Goal: Check status: Check status

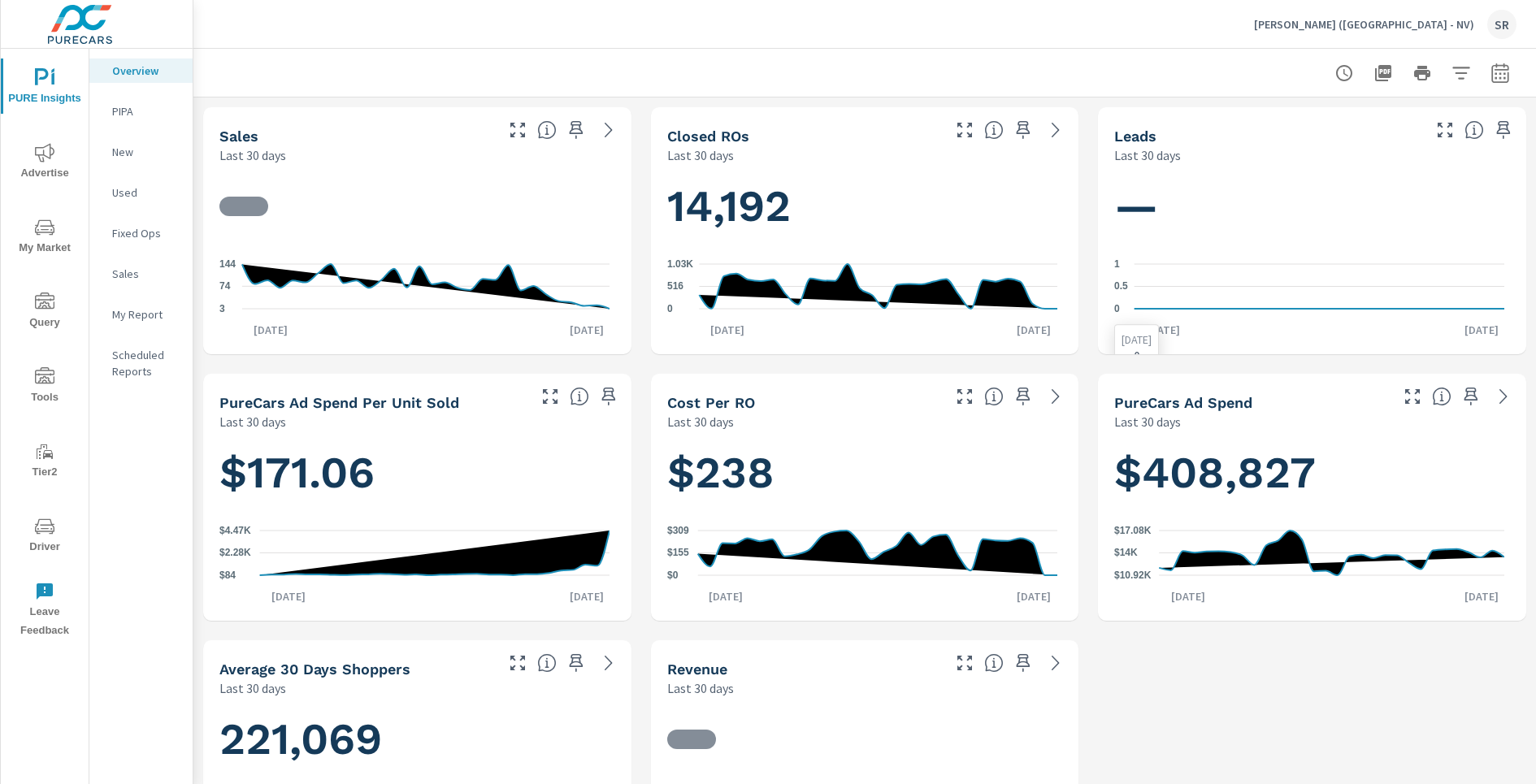
scroll to position [876, 0]
click at [1422, 31] on div "Earnhardt (AZ - NV) SR" at bounding box center [1385, 24] width 262 height 29
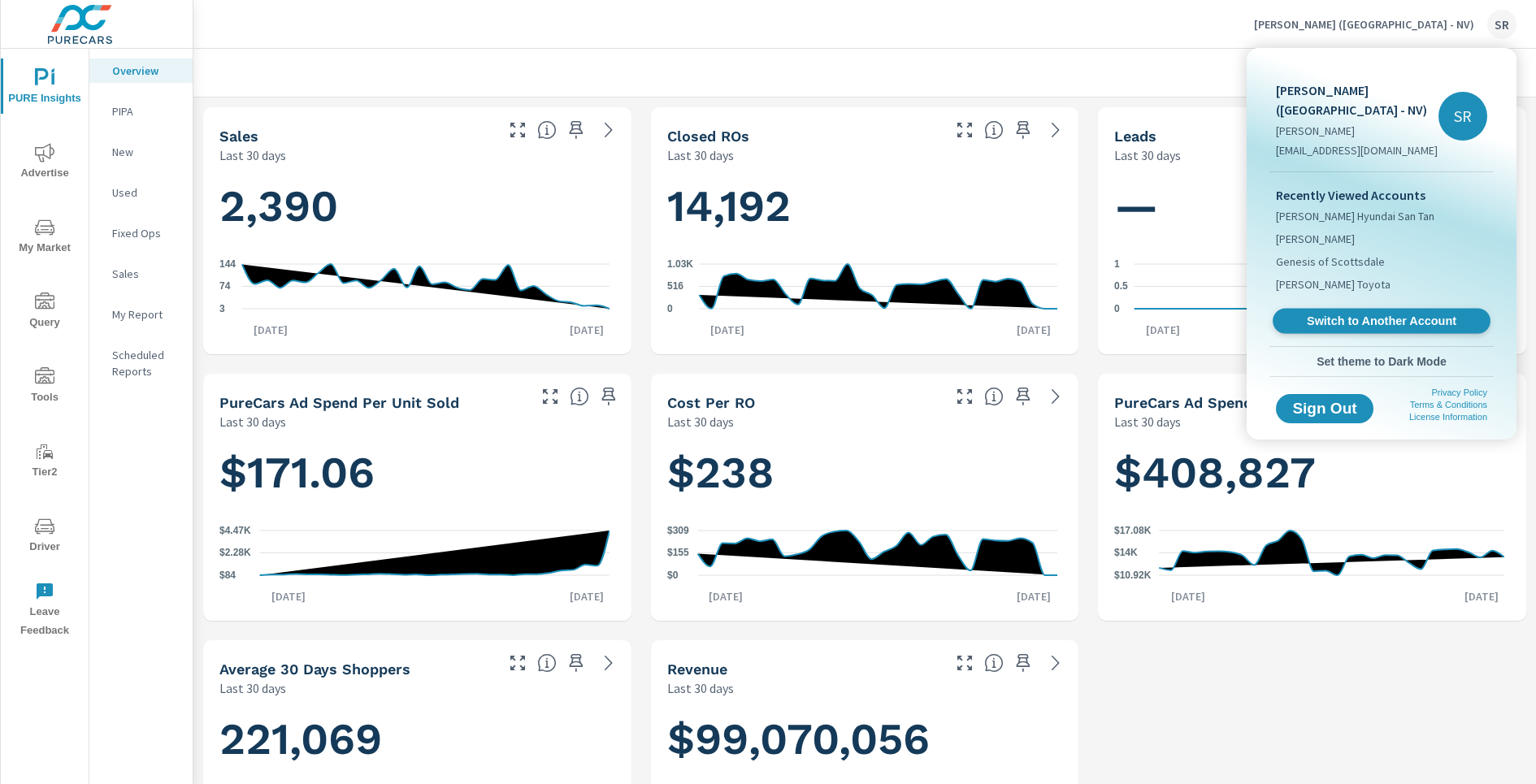
click at [1353, 308] on link "Switch to Another Account" at bounding box center [1380, 321] width 218 height 25
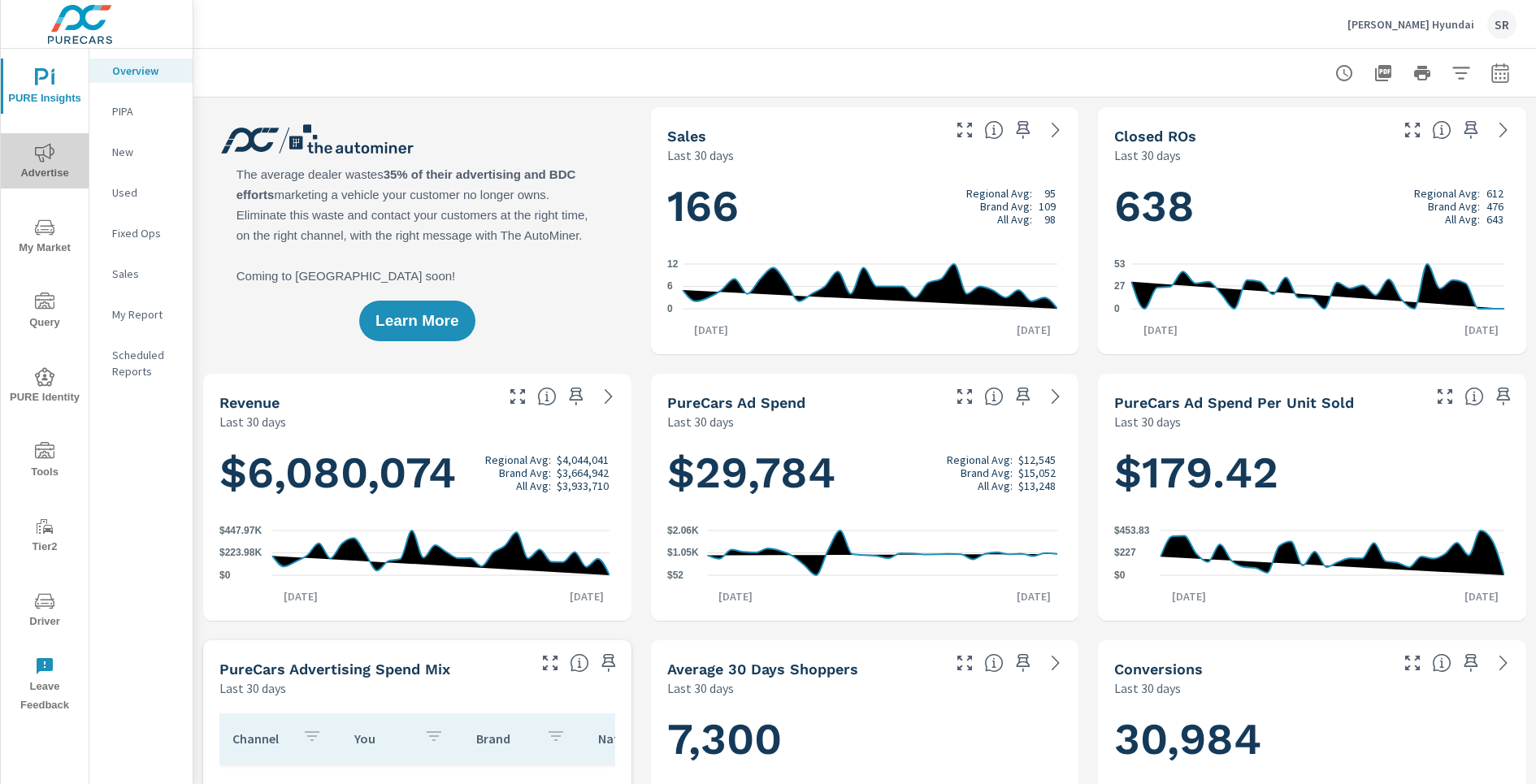
click at [65, 141] on button "Advertise" at bounding box center [45, 160] width 88 height 55
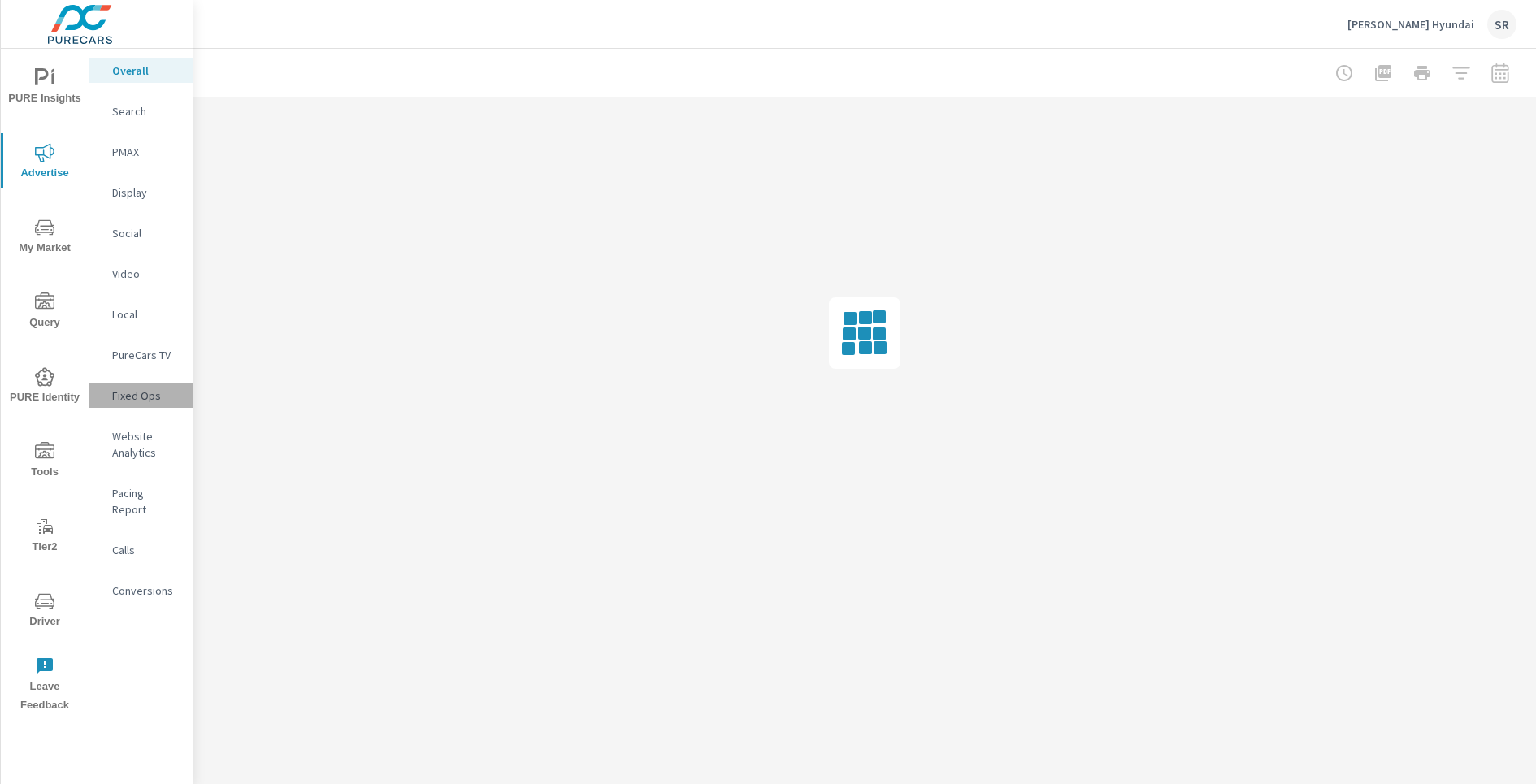
click at [160, 394] on p "Fixed Ops" at bounding box center [146, 396] width 68 height 17
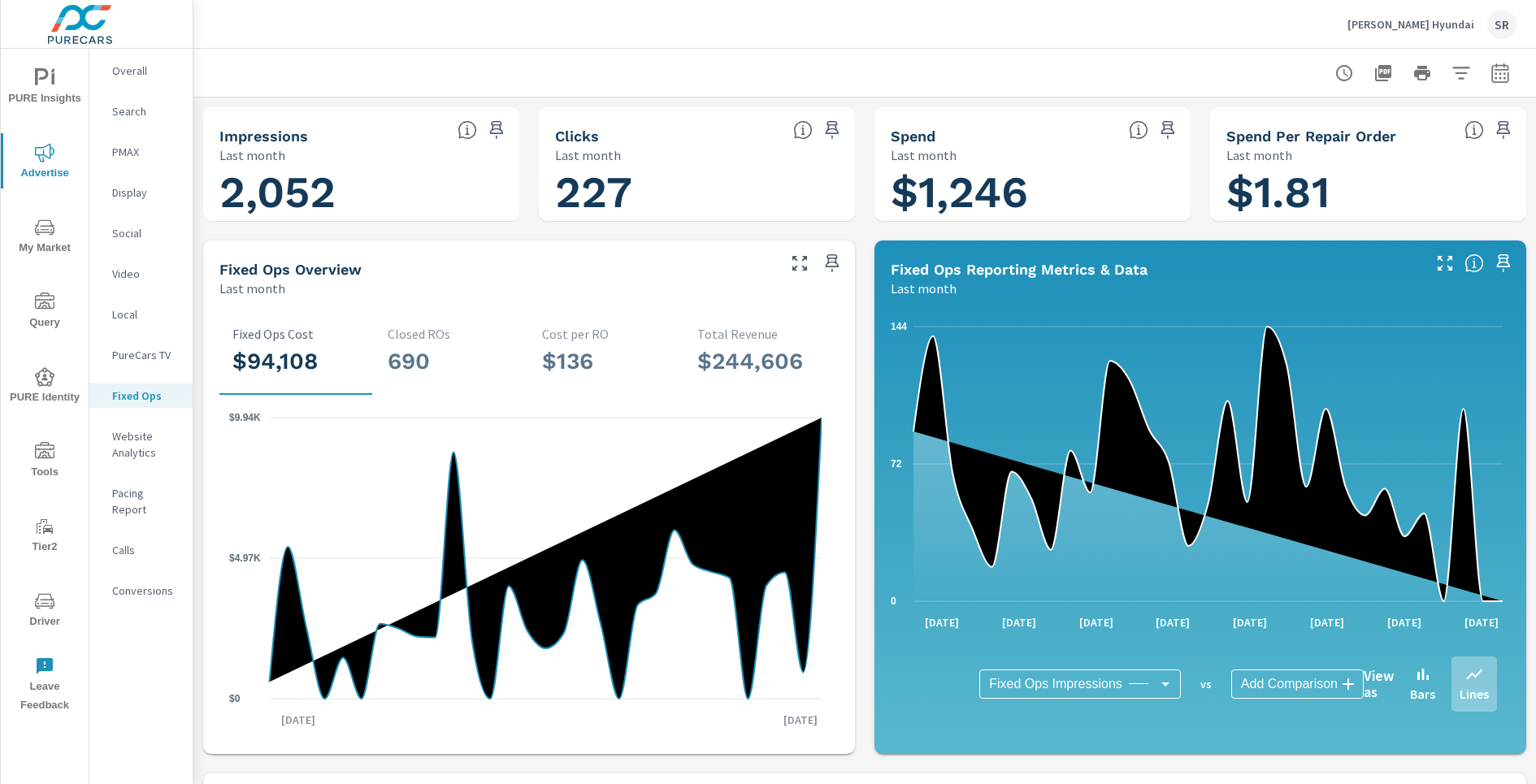
click at [1484, 74] on button "button" at bounding box center [1500, 73] width 32 height 32
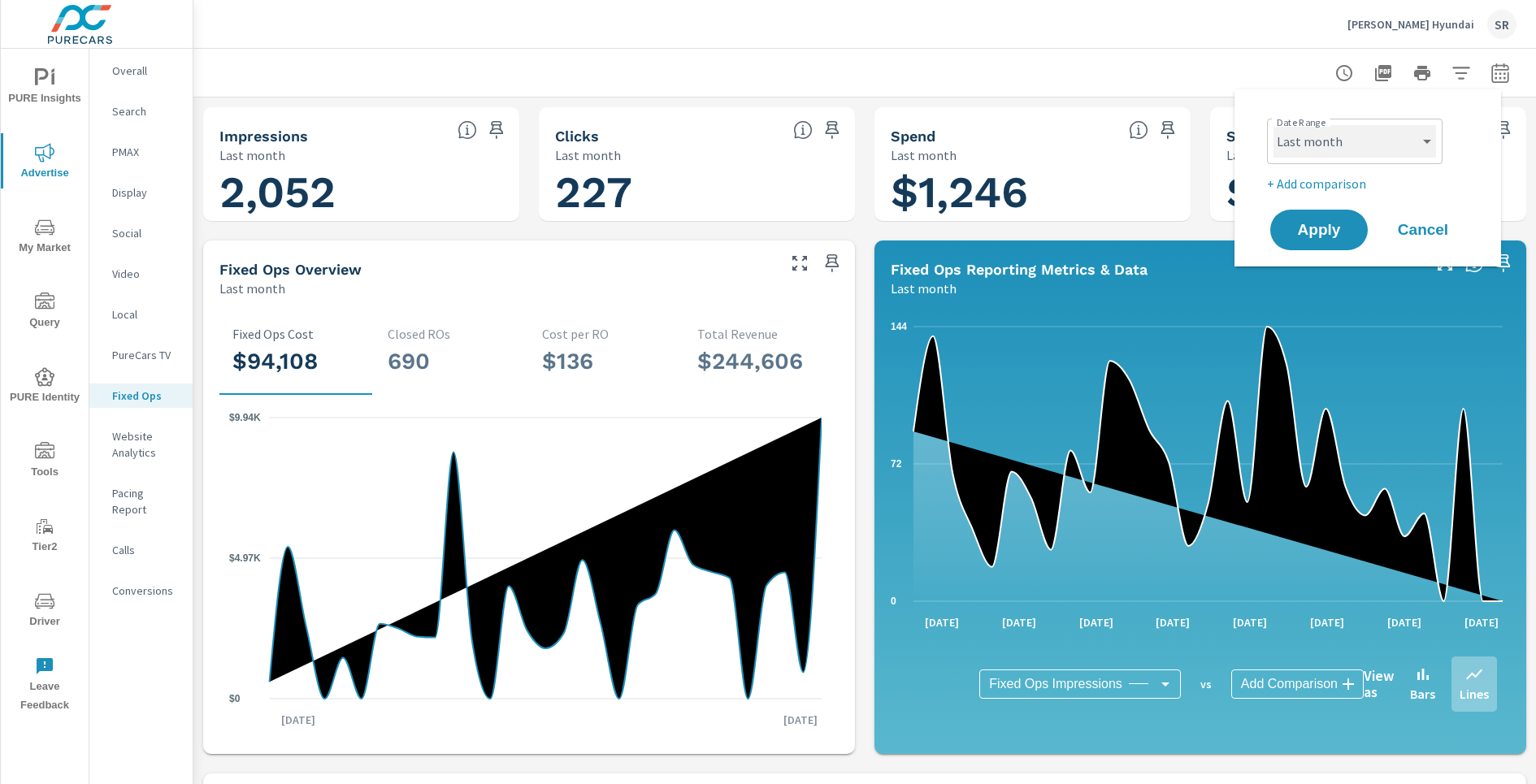
click at [1328, 142] on select "Custom [DATE] Last week Last 7 days Last 14 days Last 30 days Last 45 days Last…" at bounding box center [1354, 141] width 162 height 32
click at [1273, 125] on select "Custom [DATE] Last week Last 7 days Last 14 days Last 30 days Last 45 days Last…" at bounding box center [1354, 141] width 162 height 32
select select "custom"
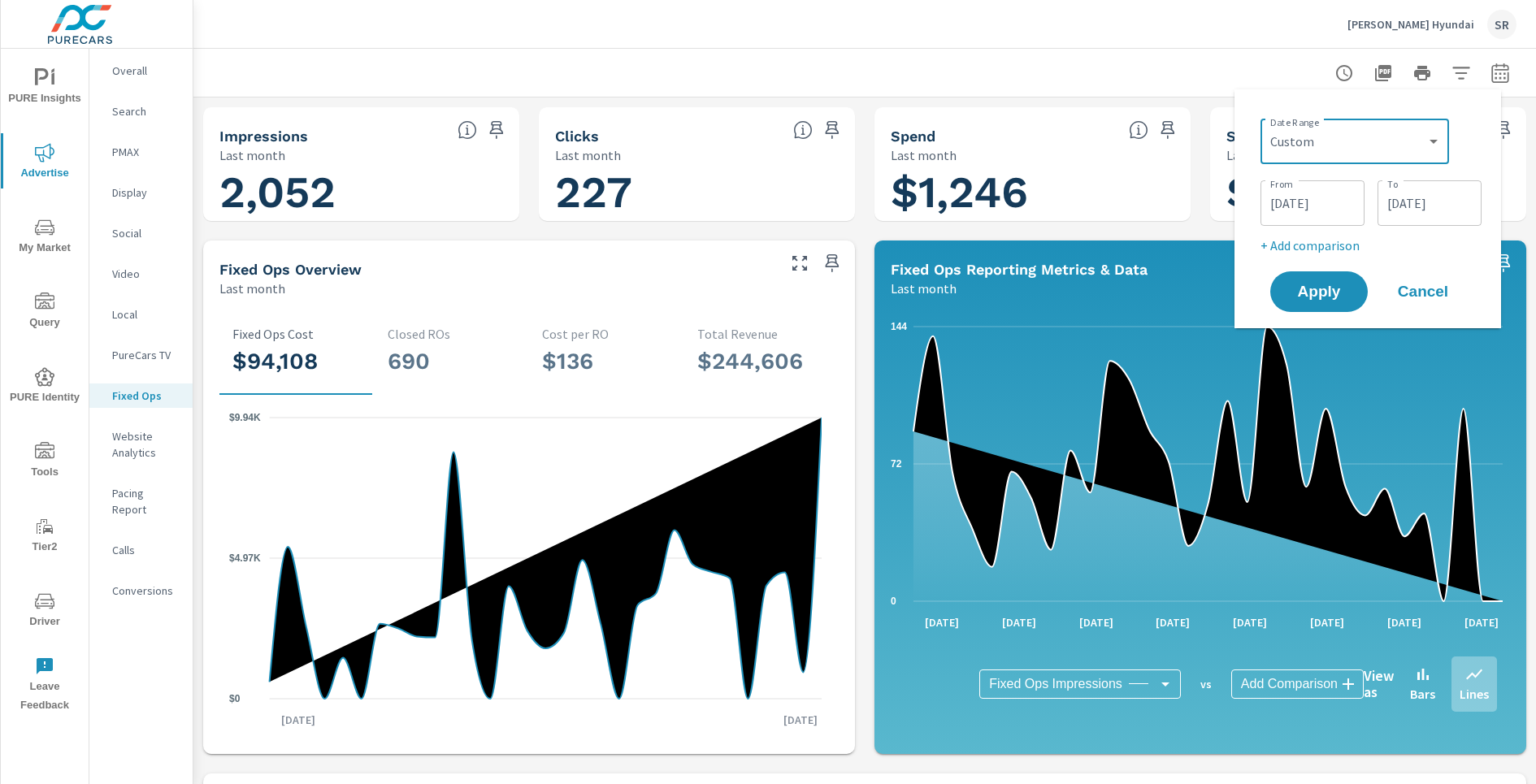
click at [1318, 206] on input "[DATE]" at bounding box center [1313, 203] width 91 height 32
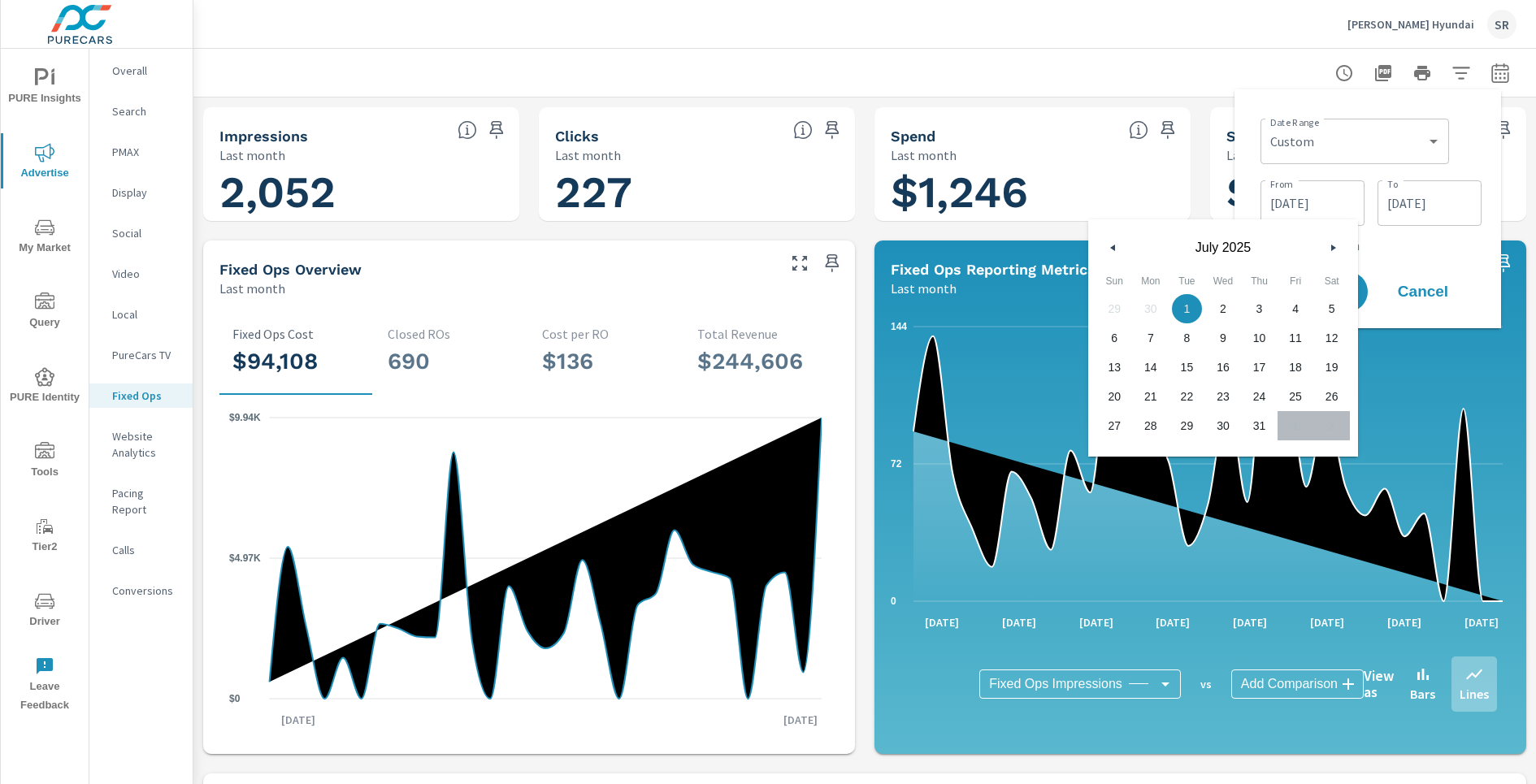
click at [1318, 206] on input "[DATE]" at bounding box center [1313, 203] width 91 height 32
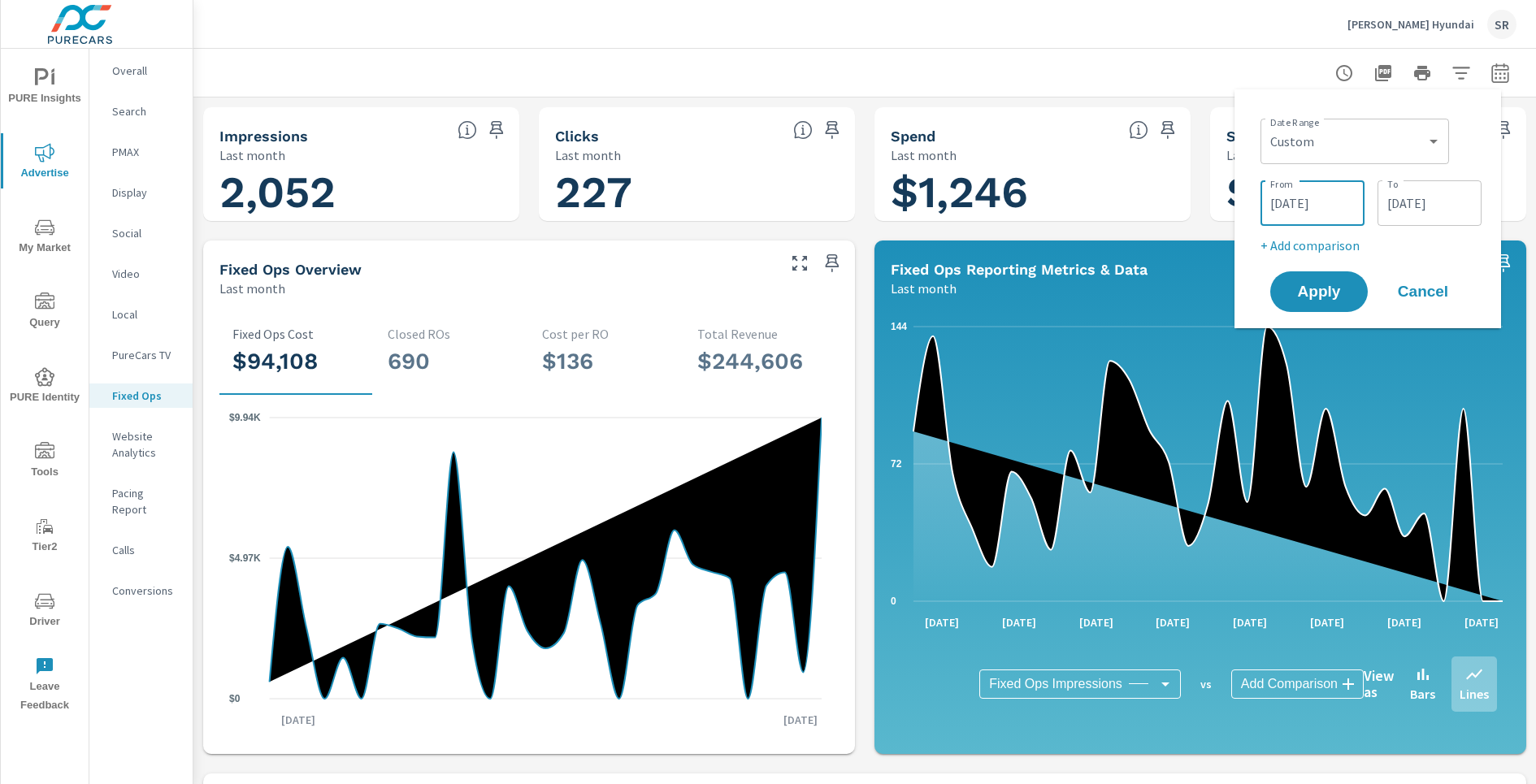
click at [1318, 206] on input "[DATE]" at bounding box center [1313, 203] width 91 height 32
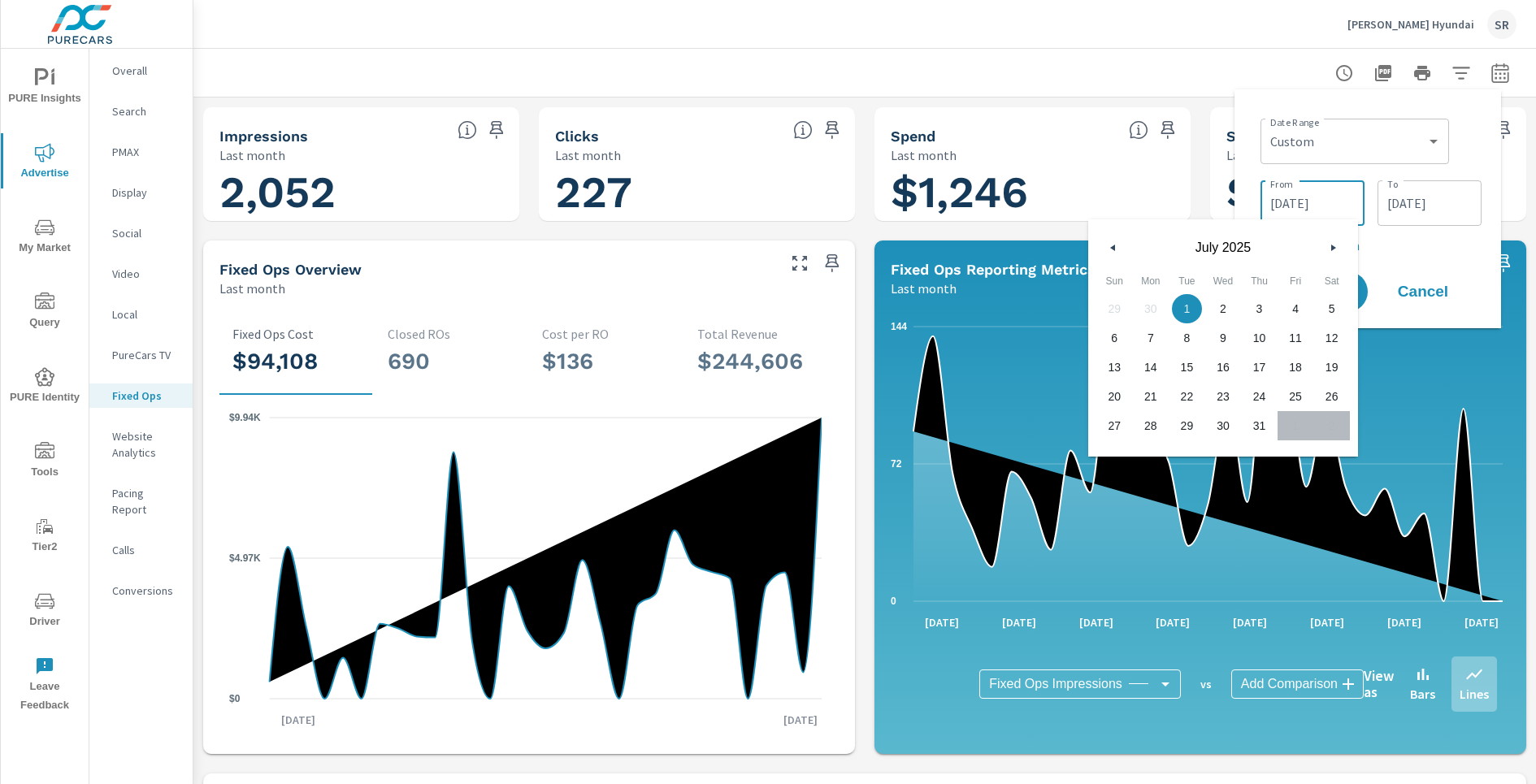
click at [1103, 238] on div "[DATE]" at bounding box center [1223, 243] width 270 height 49
click at [1111, 246] on icon "button" at bounding box center [1111, 248] width 8 height 7
click at [1342, 403] on span "24" at bounding box center [1332, 397] width 36 height 22
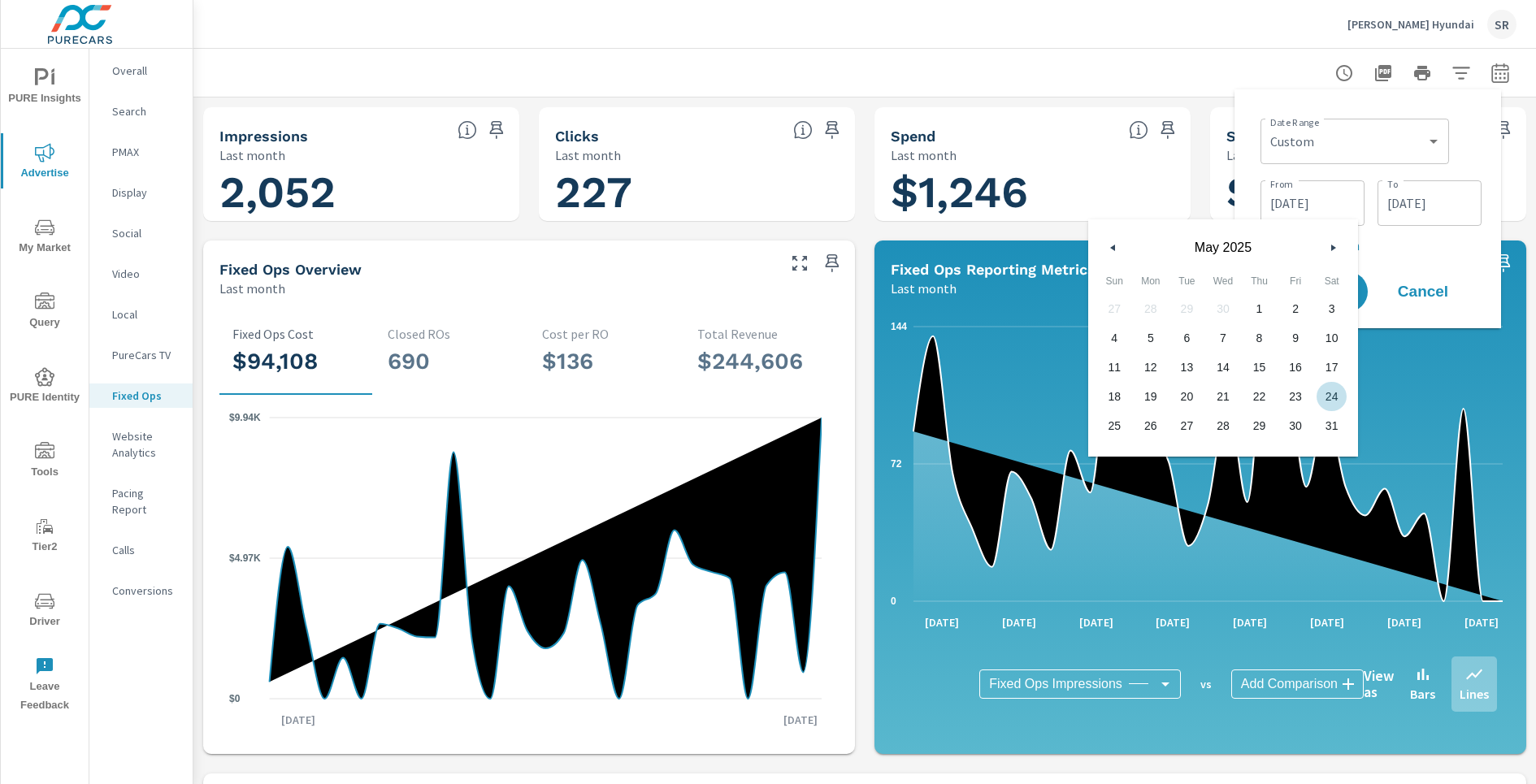
type input "[DATE]"
click at [1444, 211] on input "[DATE]" at bounding box center [1429, 203] width 91 height 32
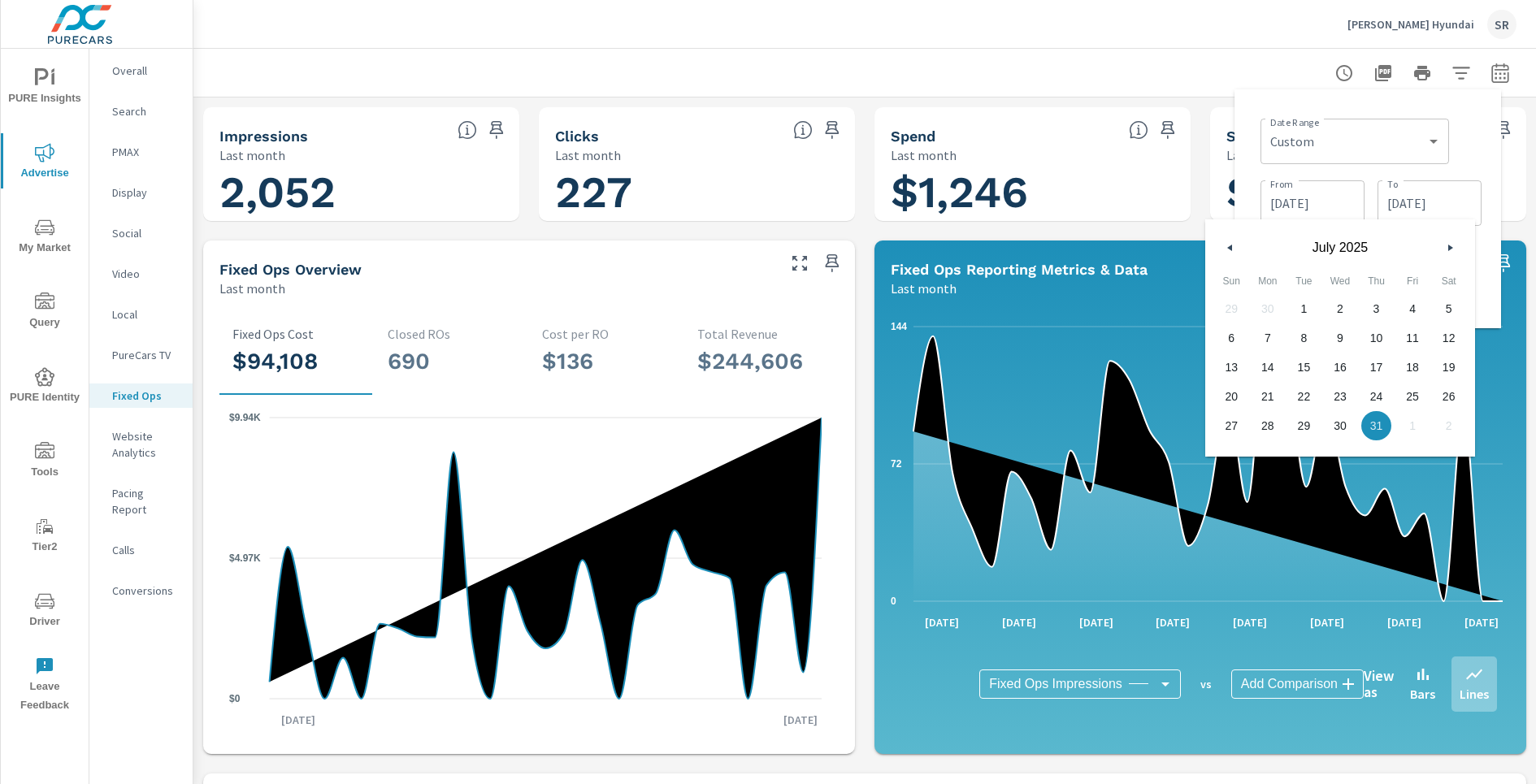
click at [1237, 253] on button "button" at bounding box center [1231, 248] width 20 height 20
click at [1450, 249] on icon "button" at bounding box center [1452, 248] width 8 height 7
click at [1374, 423] on span "31" at bounding box center [1376, 426] width 36 height 22
click at [1486, 151] on div "Date Range Custom [DATE] Last week Last 7 days Last 14 days Last 30 days Last 4…" at bounding box center [1367, 208] width 241 height 213
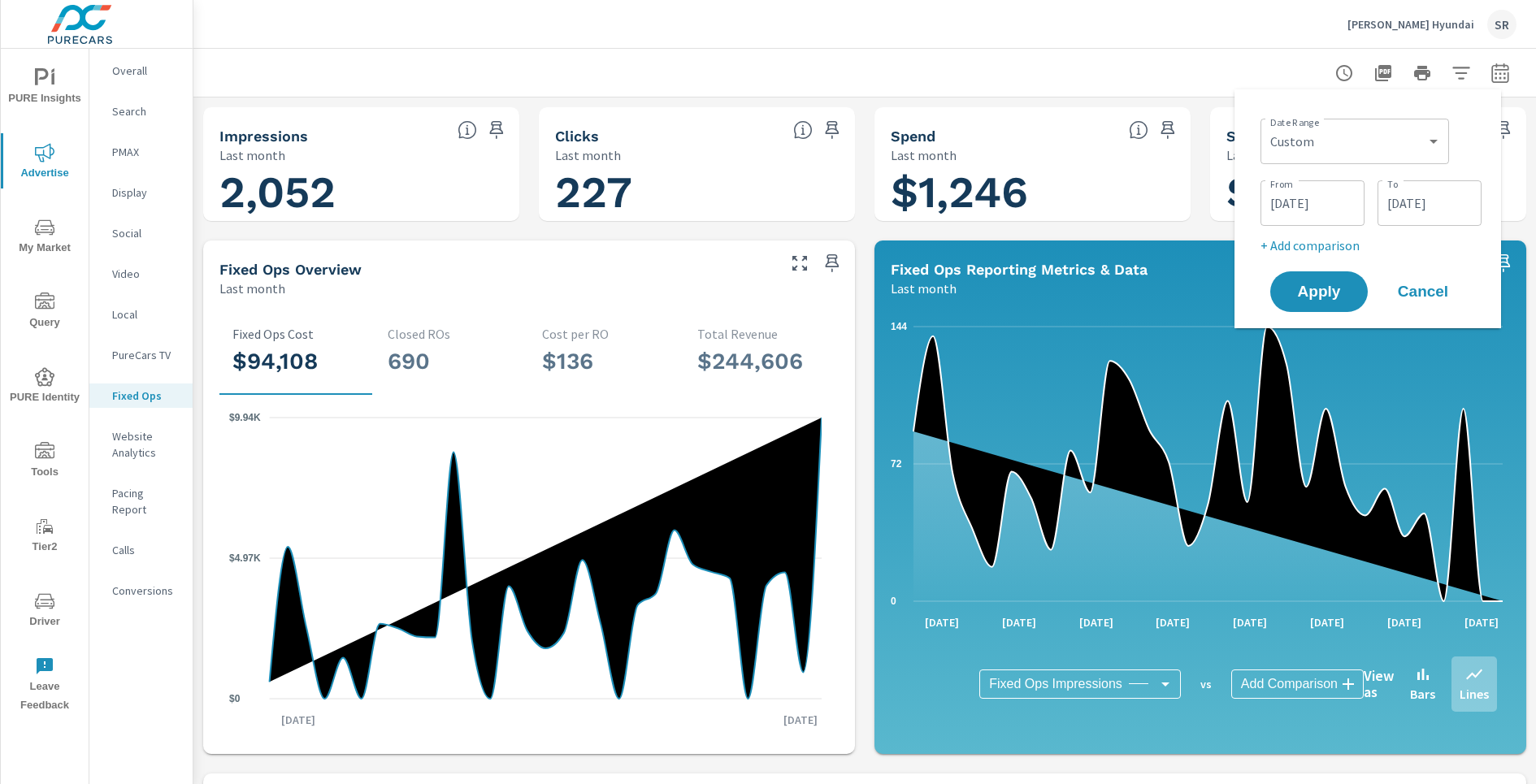
click at [1322, 251] on p "+ Add comparison" at bounding box center [1371, 246] width 221 height 20
select select "Previous period"
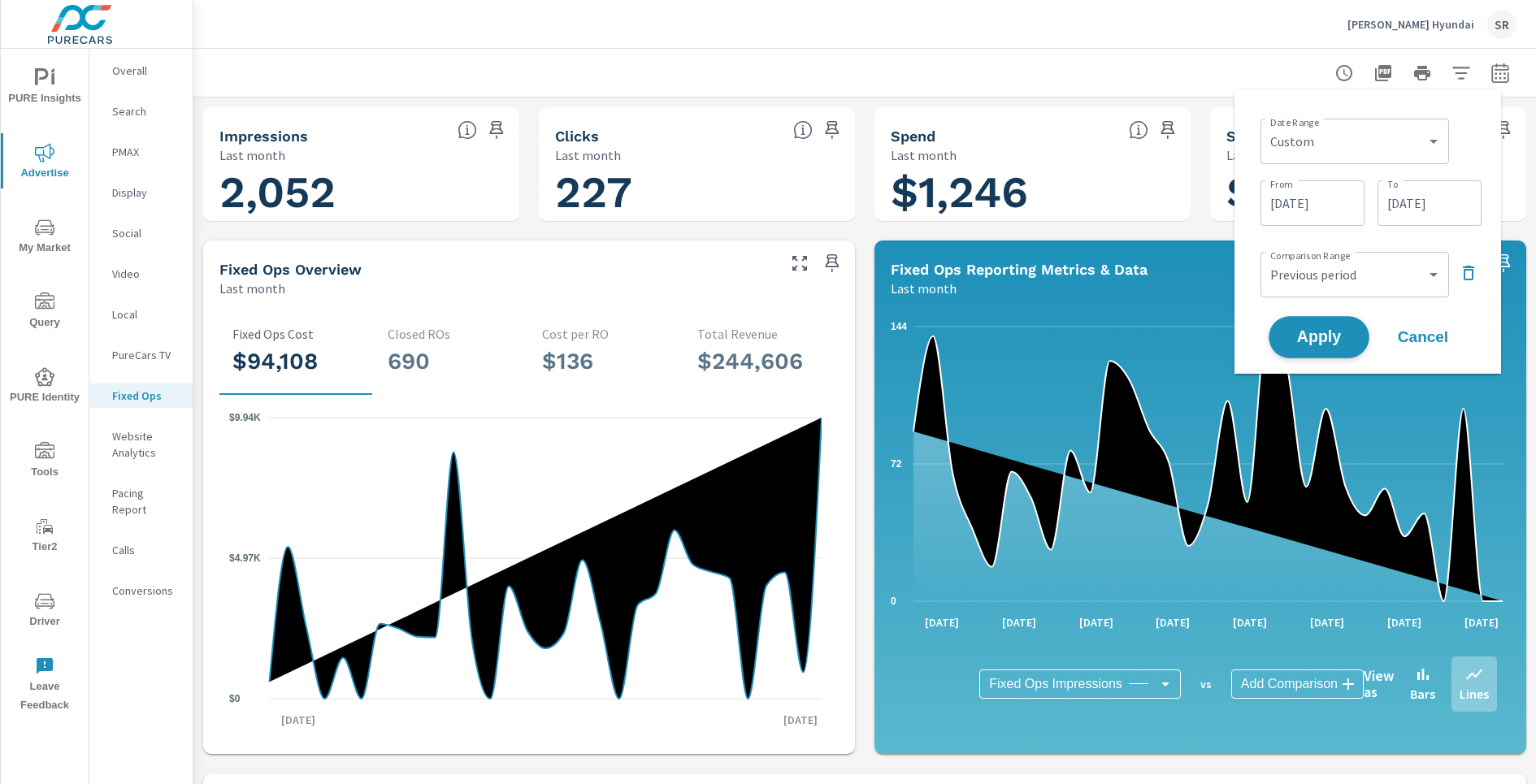
click at [1331, 343] on span "Apply" at bounding box center [1318, 337] width 67 height 16
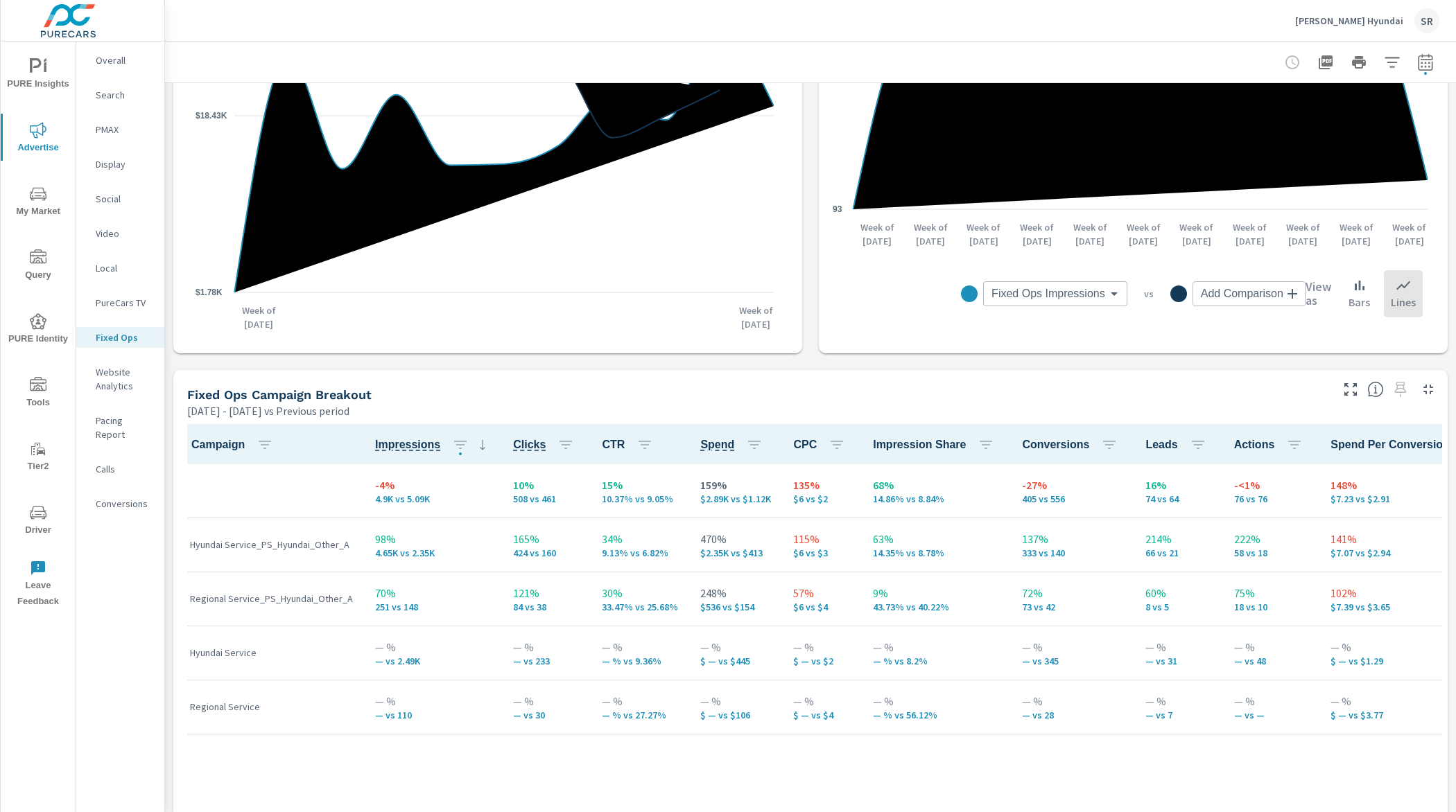
scroll to position [605, 0]
